Goal: Browse casually: Explore the website without a specific task or goal

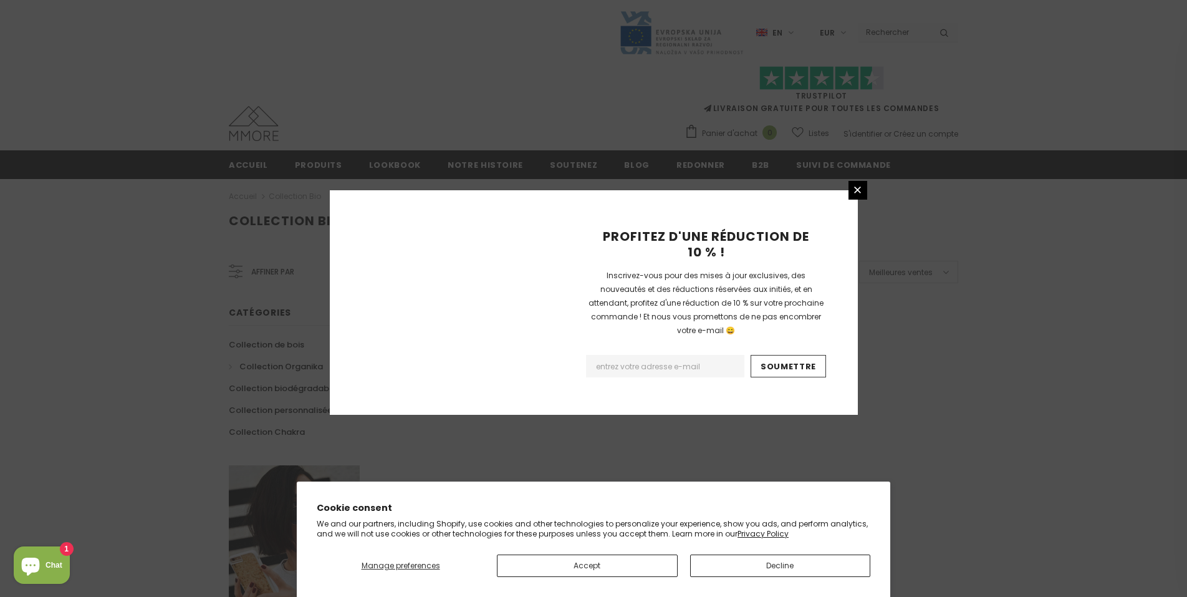
scroll to position [711, 0]
